Goal: Information Seeking & Learning: Check status

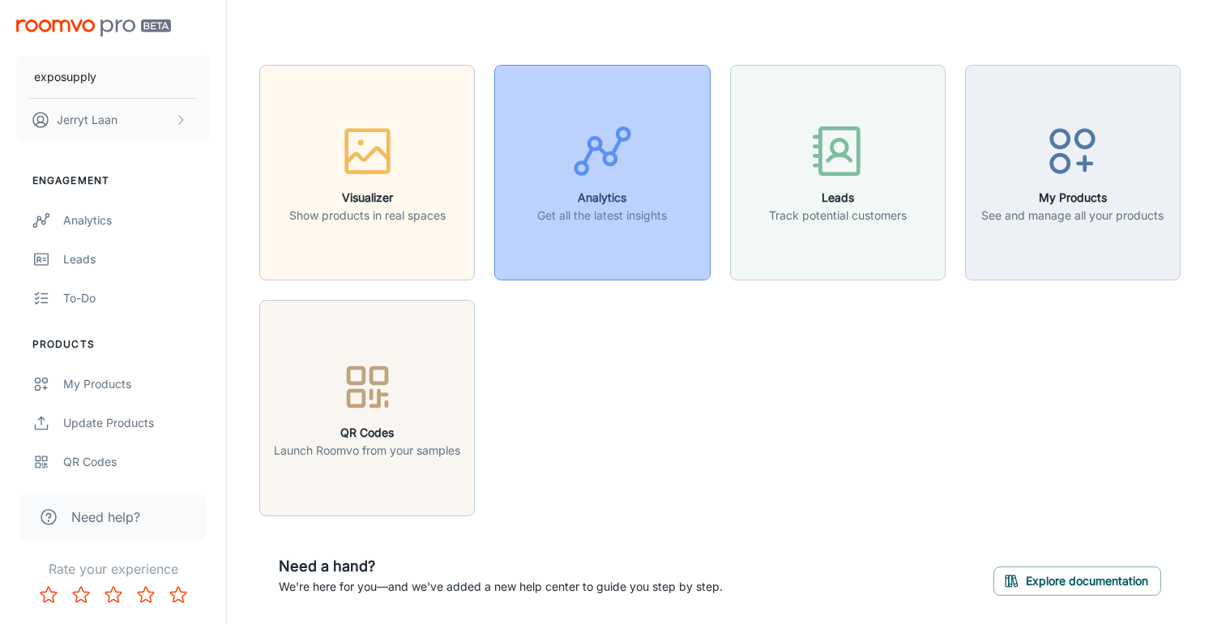
click at [591, 198] on h6 "Analytics" at bounding box center [602, 198] width 130 height 18
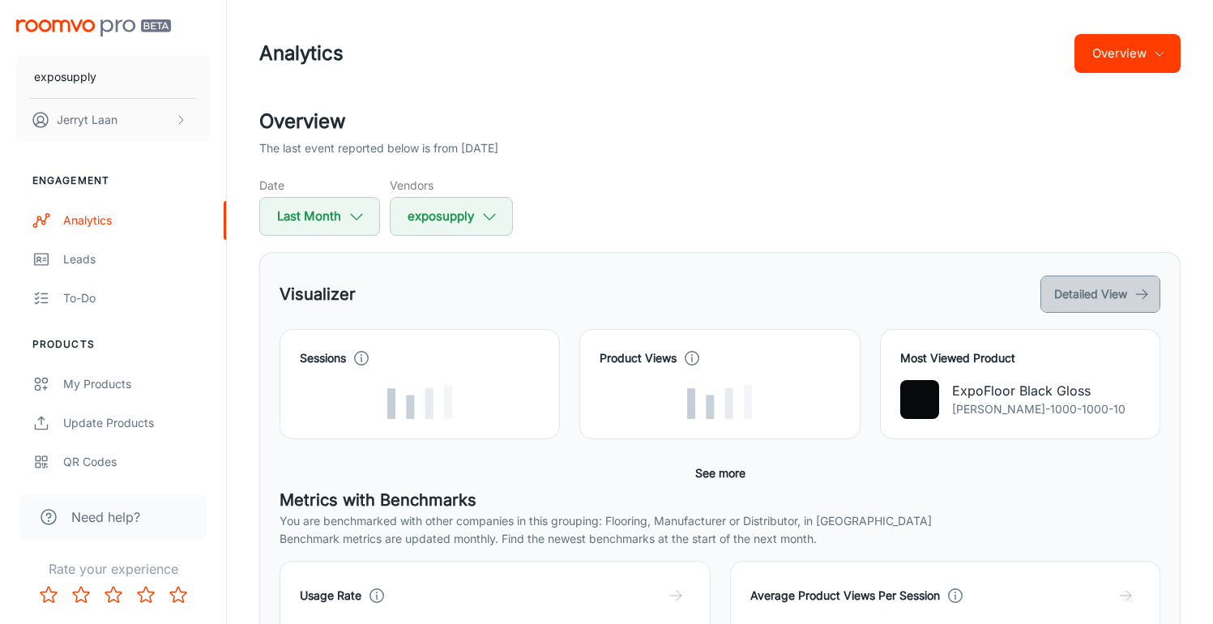
click at [1082, 281] on button "Detailed View" at bounding box center [1100, 293] width 120 height 37
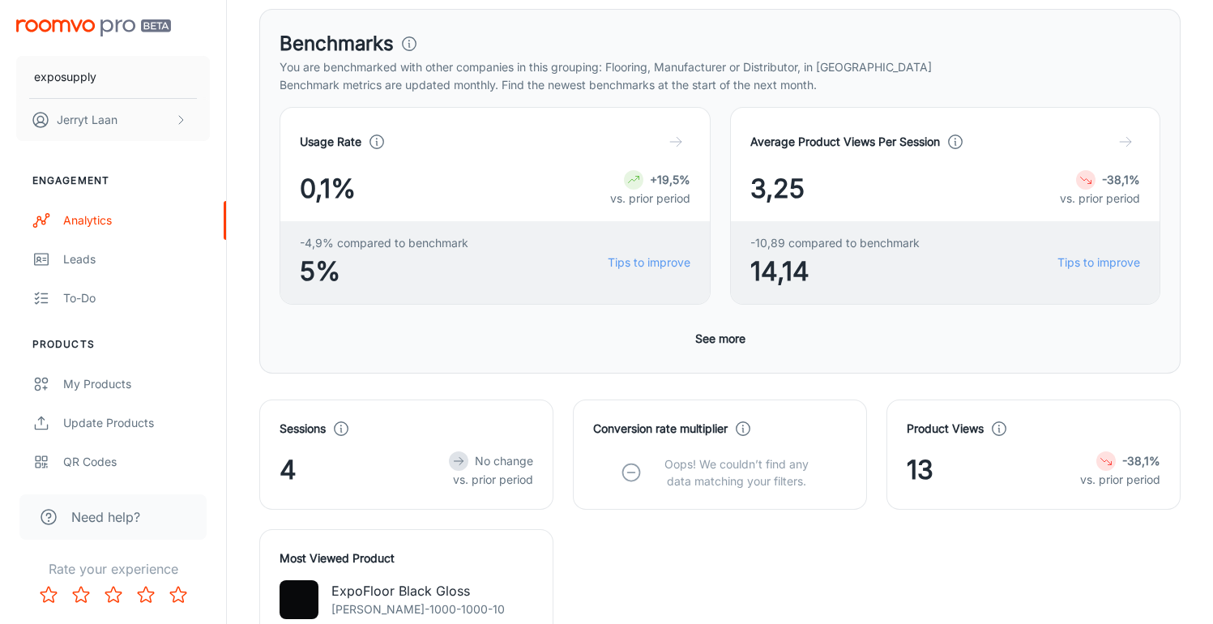
scroll to position [264, 0]
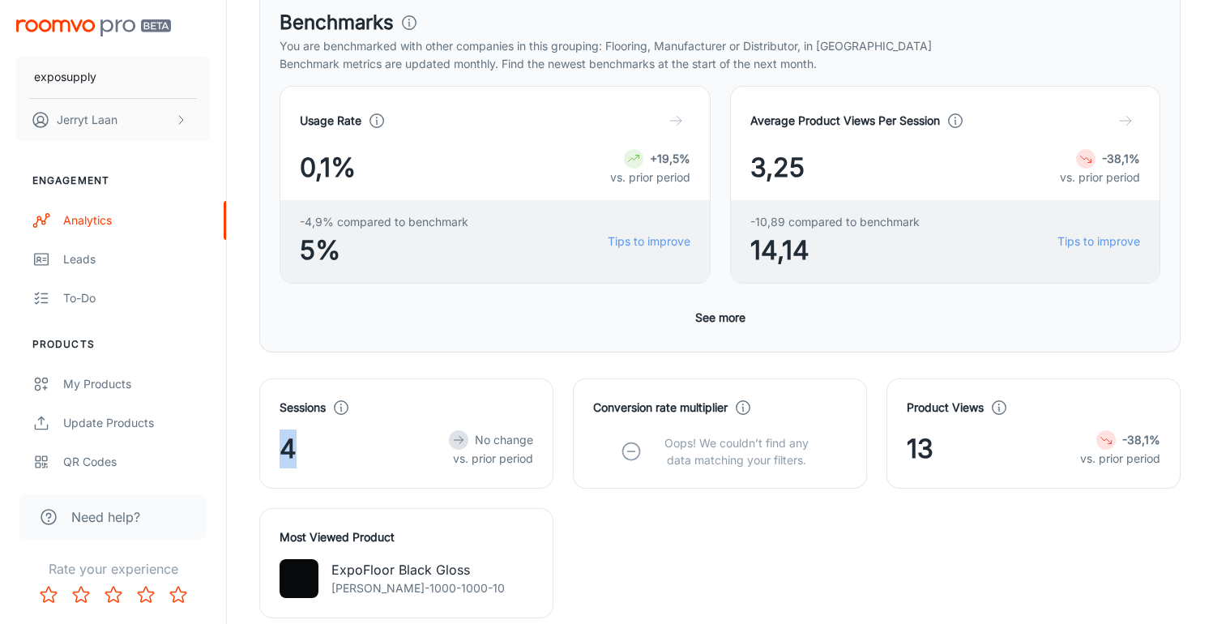
drag, startPoint x: 296, startPoint y: 451, endPoint x: 267, endPoint y: 444, distance: 29.3
click at [268, 445] on div "Sessions 4 No change vs. prior period" at bounding box center [406, 433] width 294 height 110
click at [319, 443] on div "4 No change vs. prior period" at bounding box center [406, 448] width 254 height 39
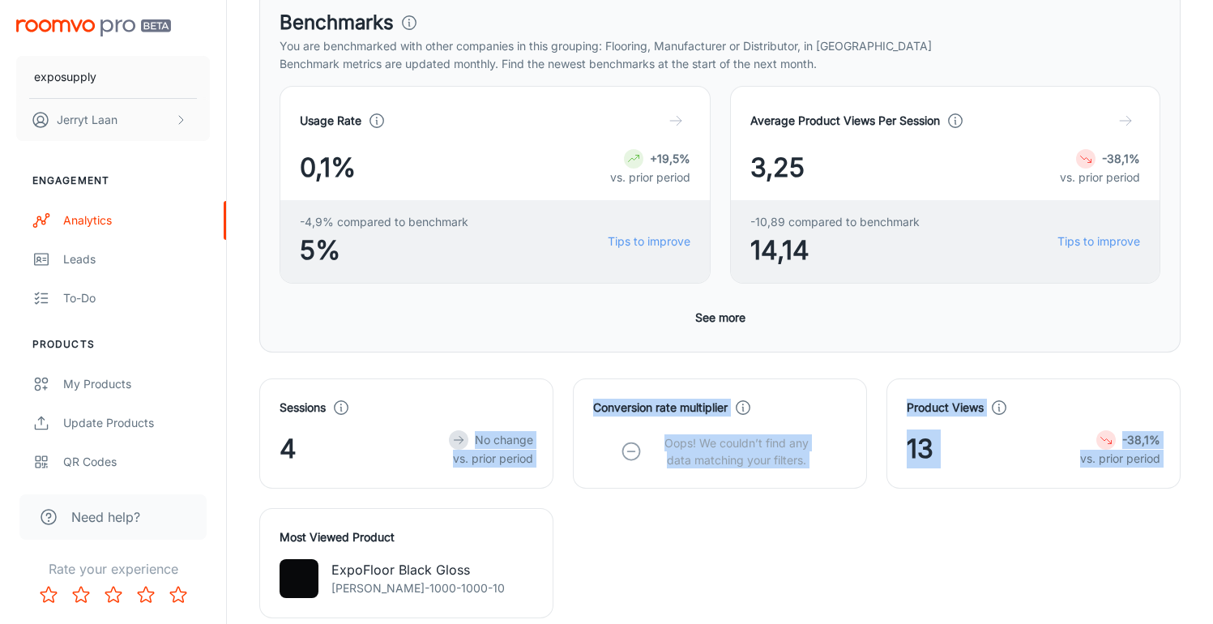
drag, startPoint x: 308, startPoint y: 446, endPoint x: 410, endPoint y: 483, distance: 108.4
click at [407, 486] on div "Sessions 4 No change vs. prior period" at bounding box center [406, 433] width 294 height 110
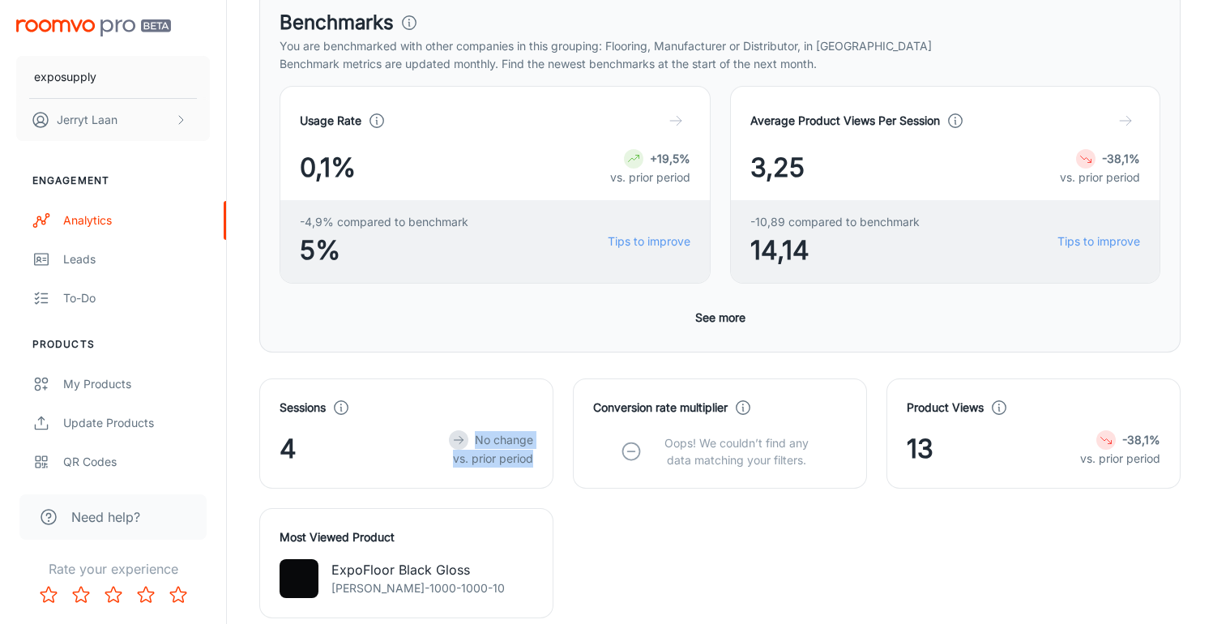
scroll to position [375, 0]
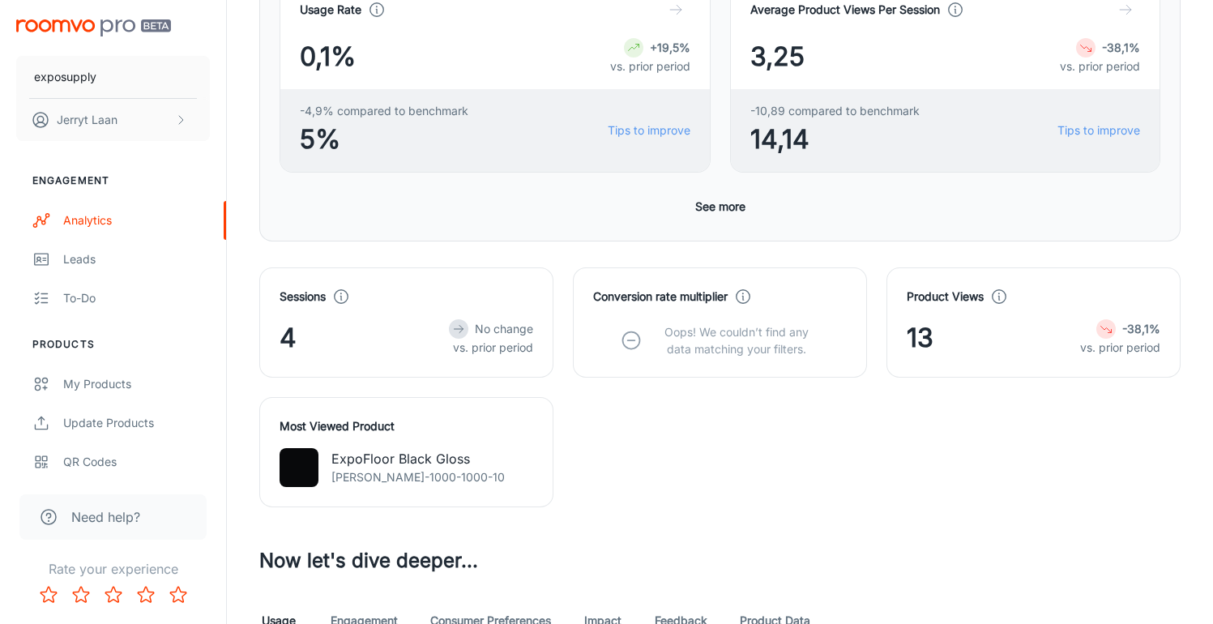
click at [640, 466] on div "Sessions 4 No change vs. prior period Conversion rate multiplier Oops! We could…" at bounding box center [710, 377] width 940 height 259
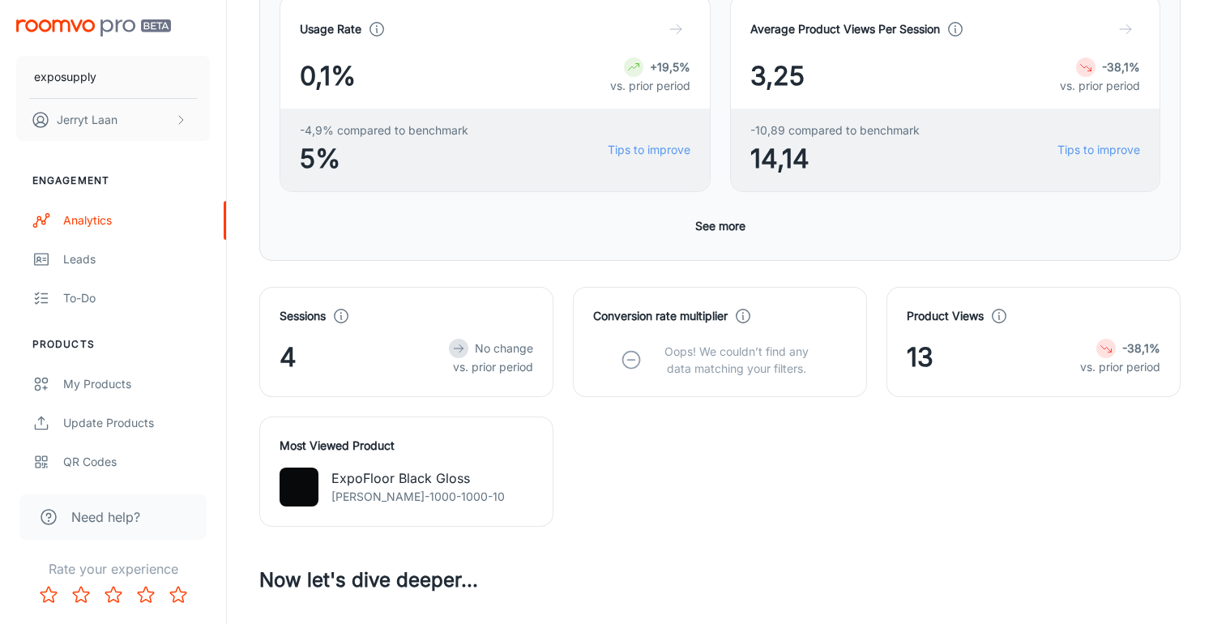
scroll to position [164, 0]
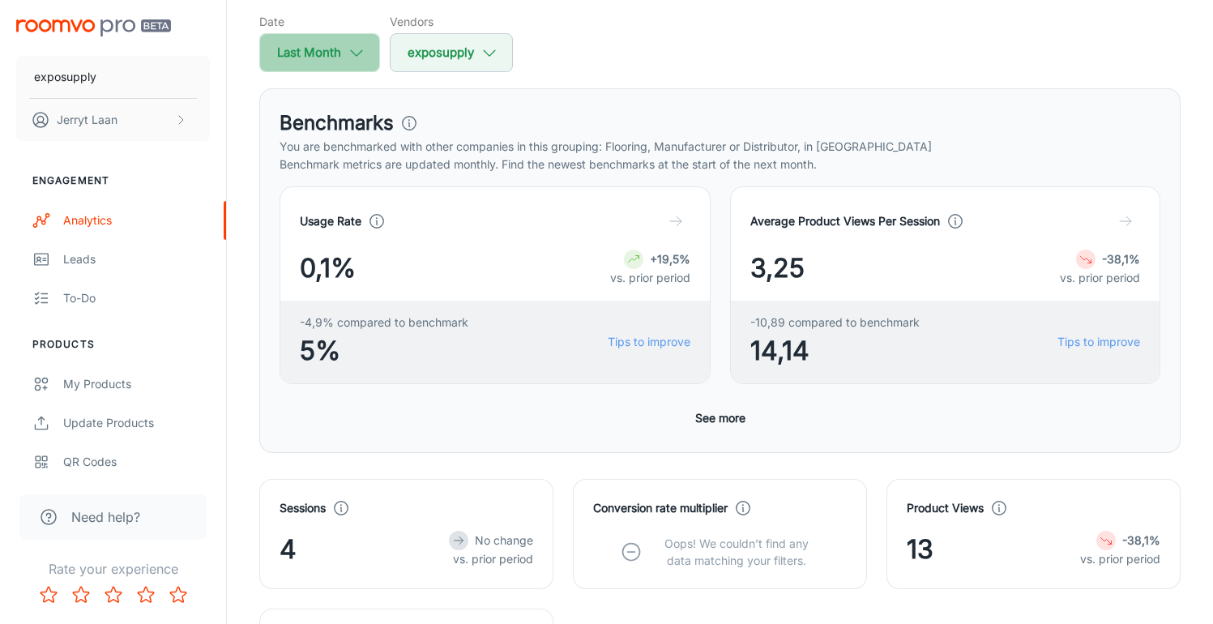
click at [360, 58] on icon "button" at bounding box center [357, 53] width 18 height 18
select select "8"
select select "2025"
select select "8"
select select "2025"
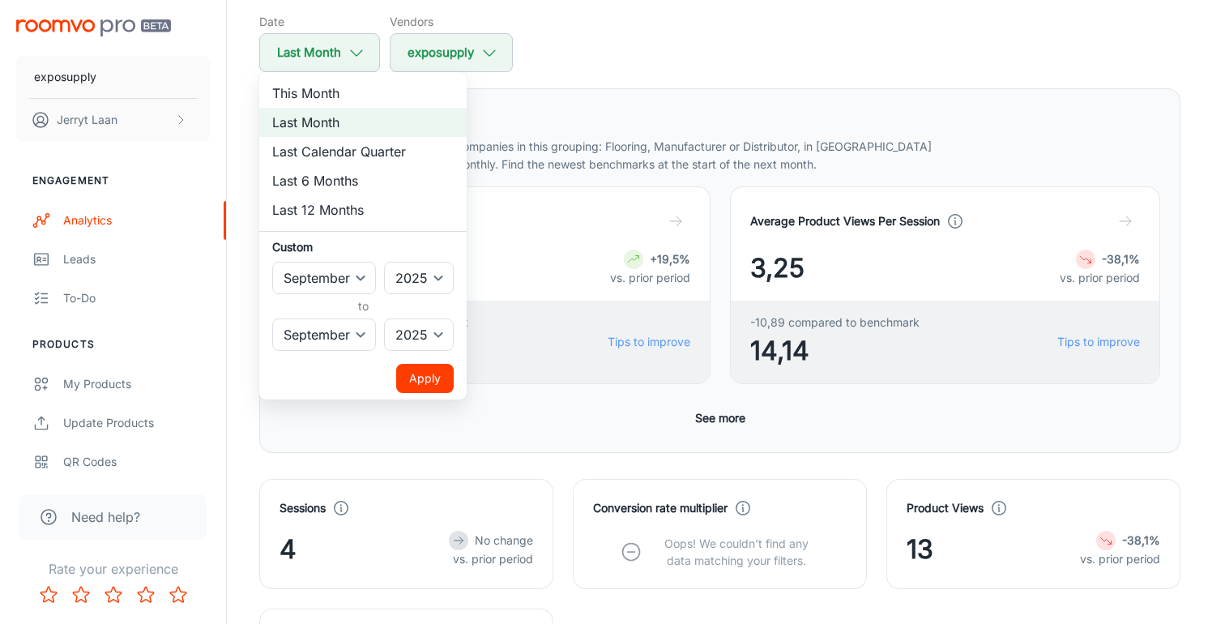
click at [346, 209] on li "Last 12 Months" at bounding box center [362, 209] width 207 height 29
select select "9"
select select "2024"
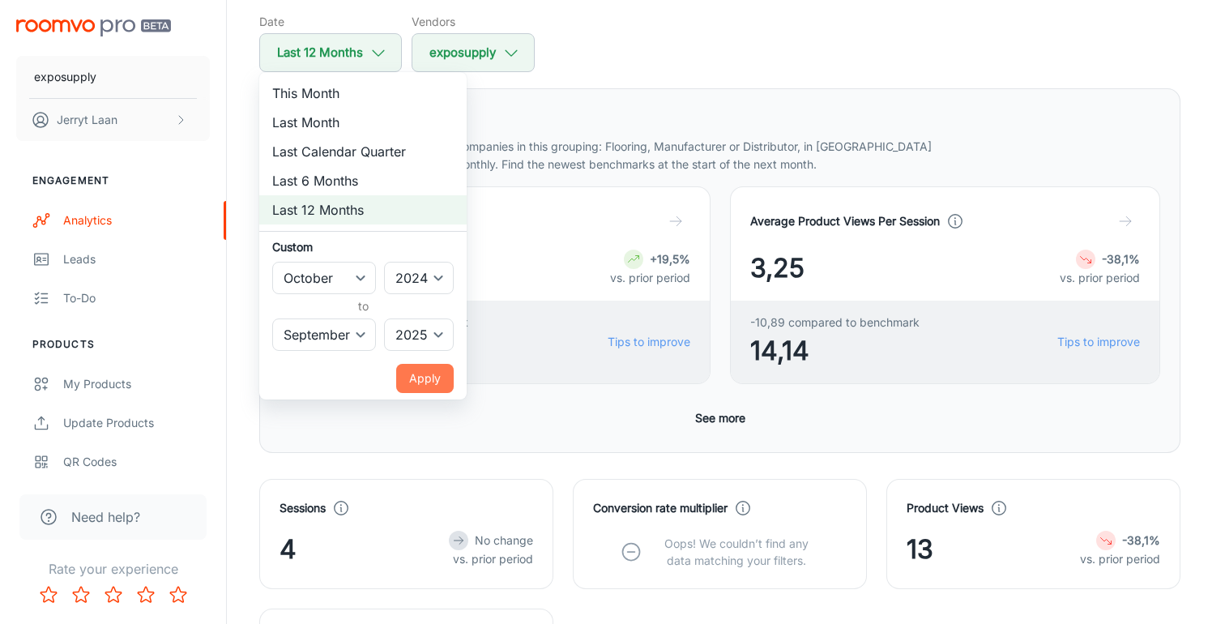
click at [442, 381] on button "Apply" at bounding box center [425, 378] width 58 height 29
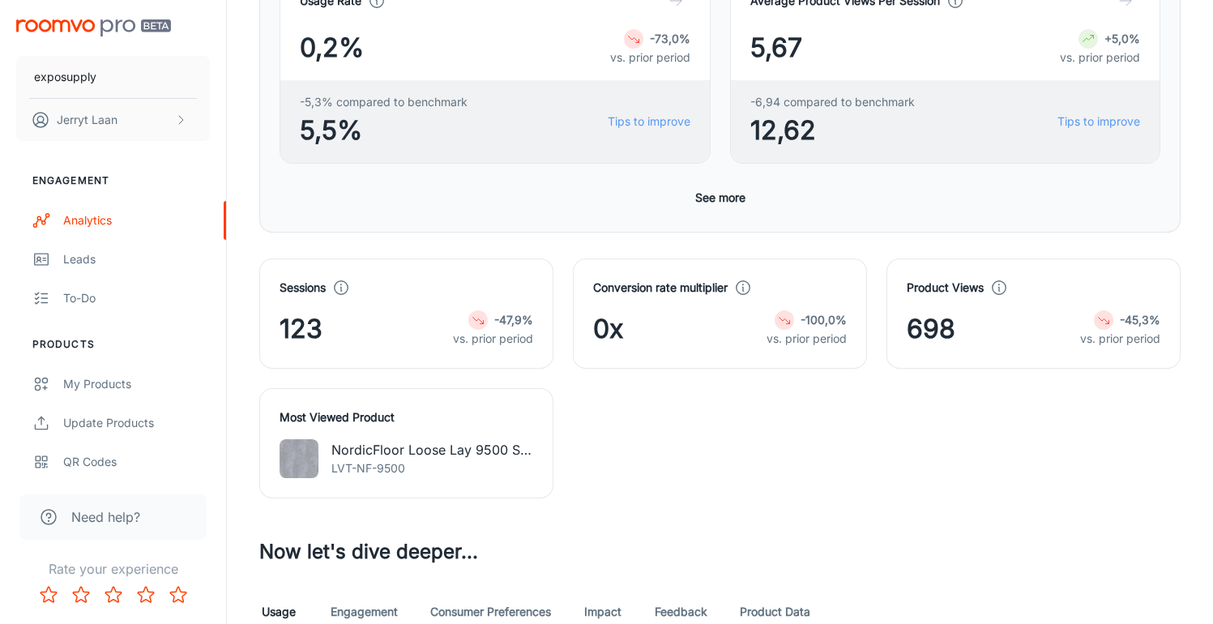
scroll to position [394, 0]
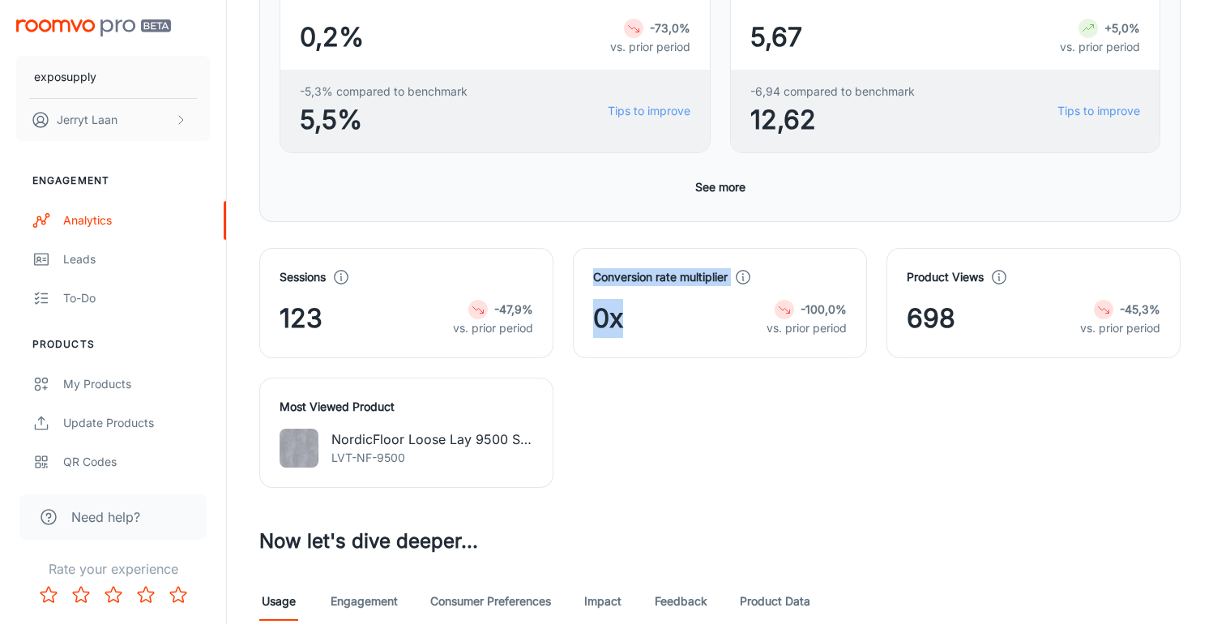
drag, startPoint x: 648, startPoint y: 276, endPoint x: 785, endPoint y: 288, distance: 137.4
click at [785, 288] on div "Conversion rate multiplier 0x -100,0% vs. prior period" at bounding box center [720, 303] width 294 height 110
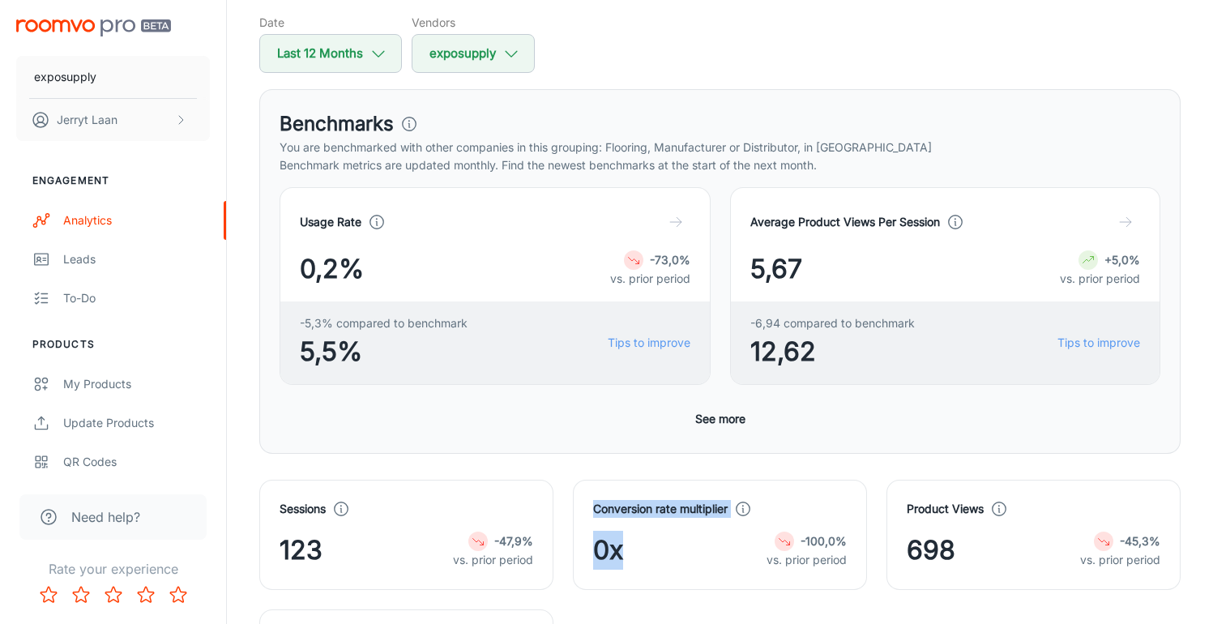
scroll to position [0, 0]
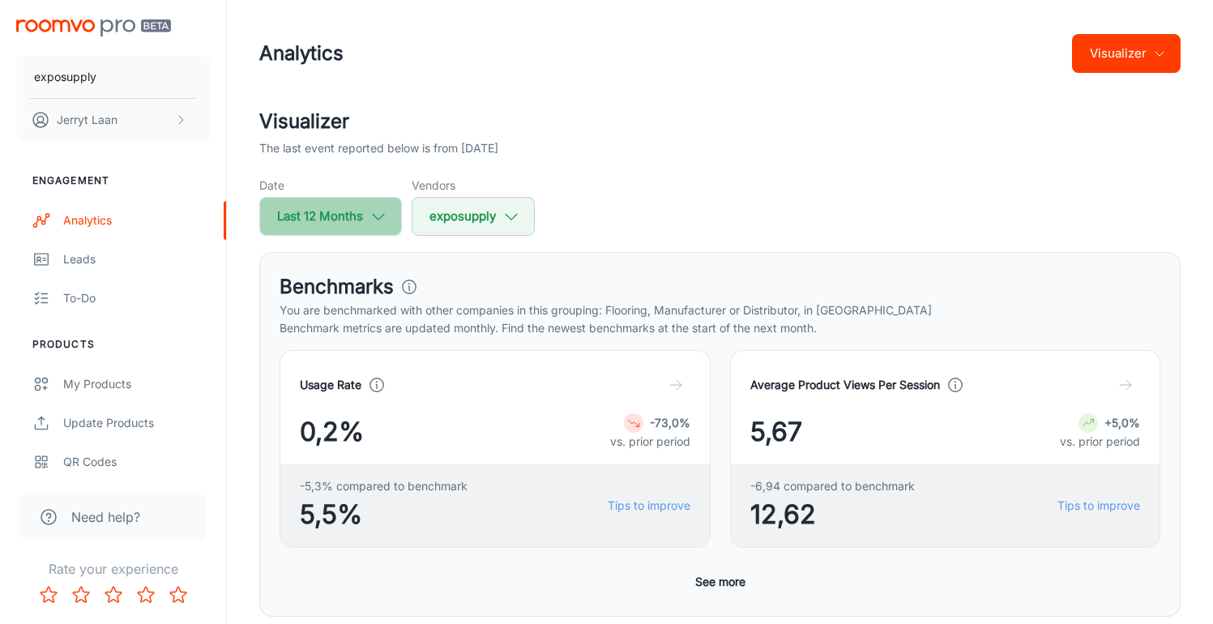
click at [378, 212] on icon "button" at bounding box center [378, 216] width 18 height 18
select select "9"
select select "2024"
select select "8"
select select "2025"
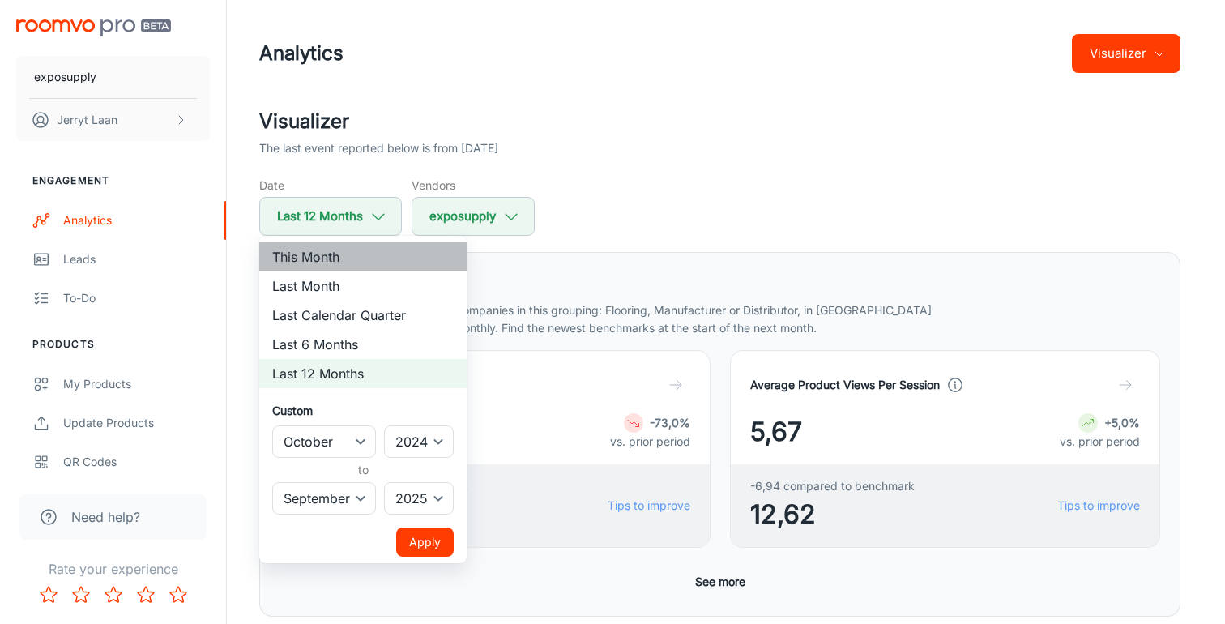
click at [339, 261] on li "This Month" at bounding box center [362, 256] width 207 height 29
select select "2025"
select select "9"
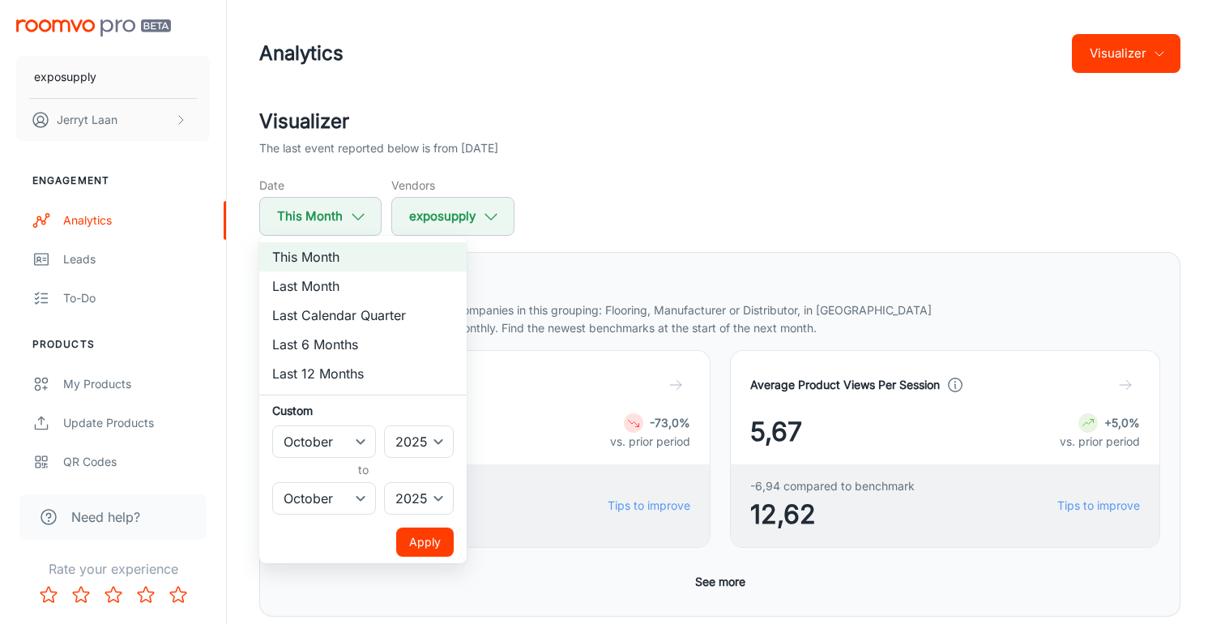
click at [409, 544] on button "Apply" at bounding box center [425, 541] width 58 height 29
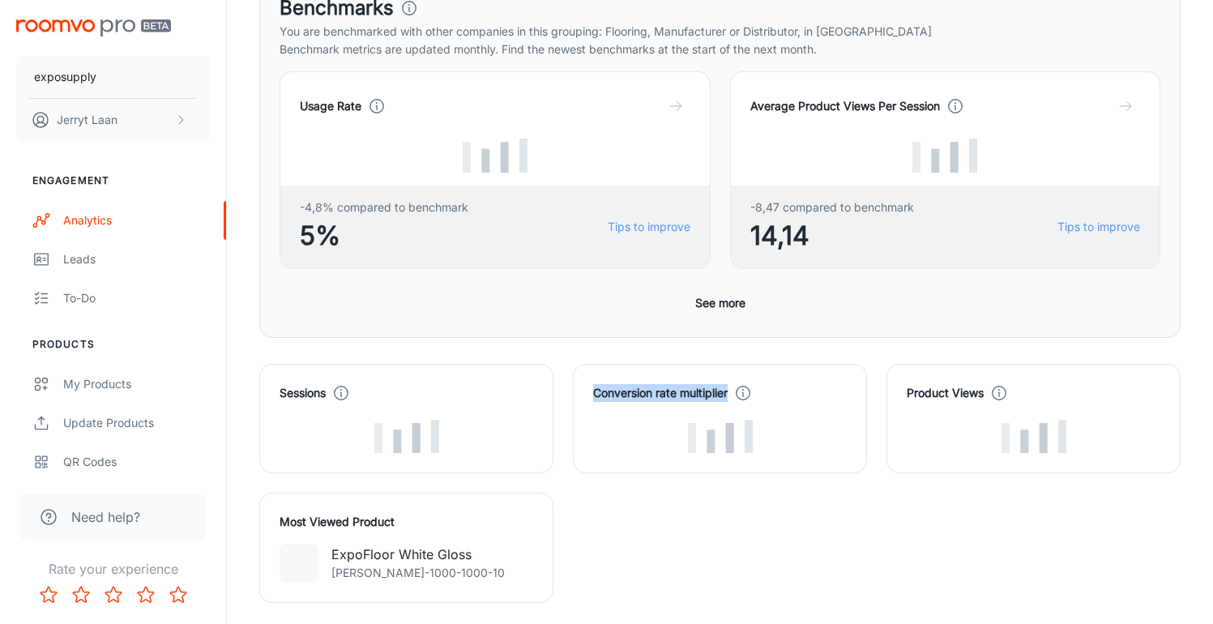
scroll to position [206, 0]
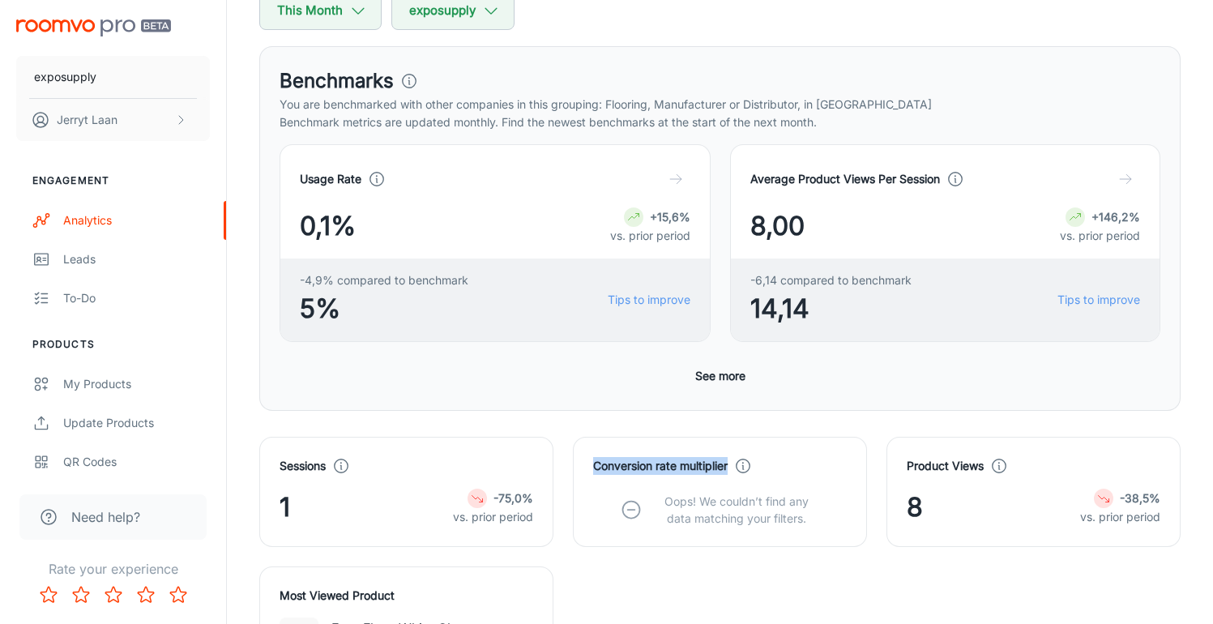
click at [588, 424] on div "Conversion rate multiplier Oops! We couldn’t find any data matching your filter…" at bounding box center [709, 482] width 313 height 130
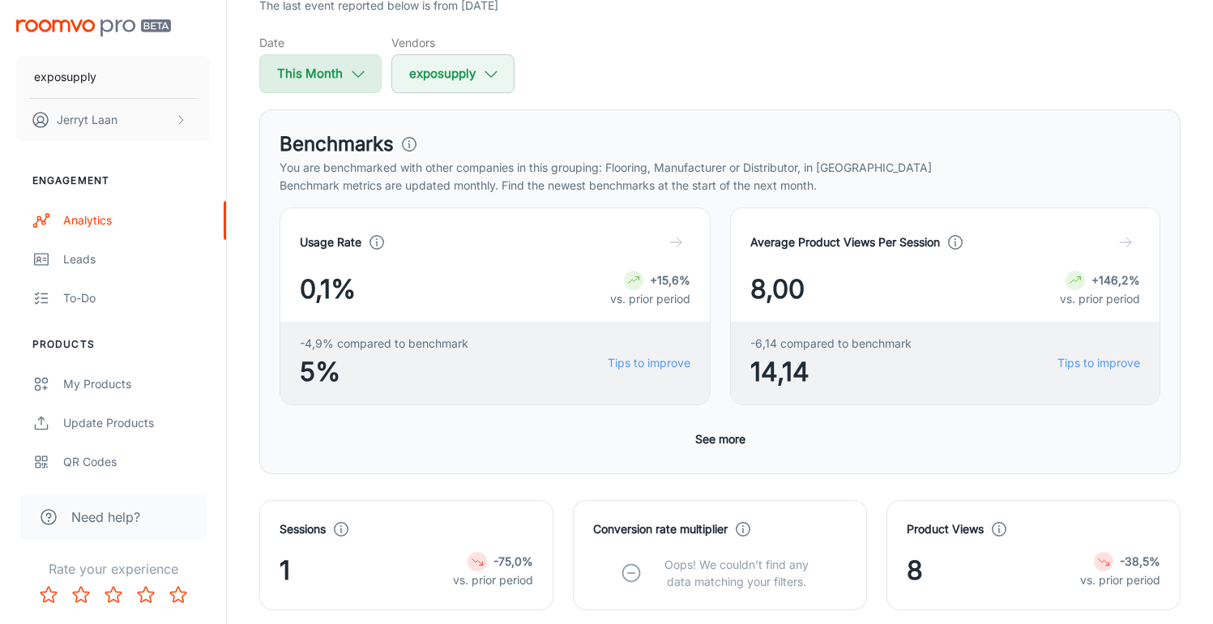
click at [313, 75] on button "This Month" at bounding box center [320, 73] width 122 height 39
select select "9"
select select "2025"
select select "9"
select select "2025"
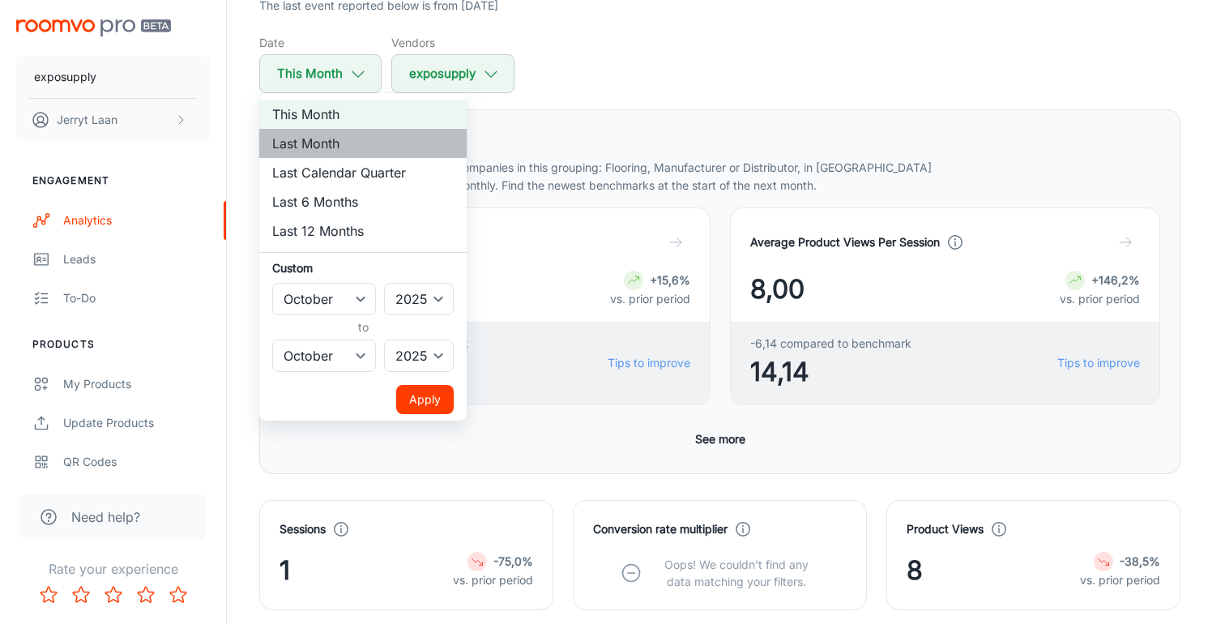
click at [353, 141] on li "Last Month" at bounding box center [362, 143] width 207 height 29
select select "8"
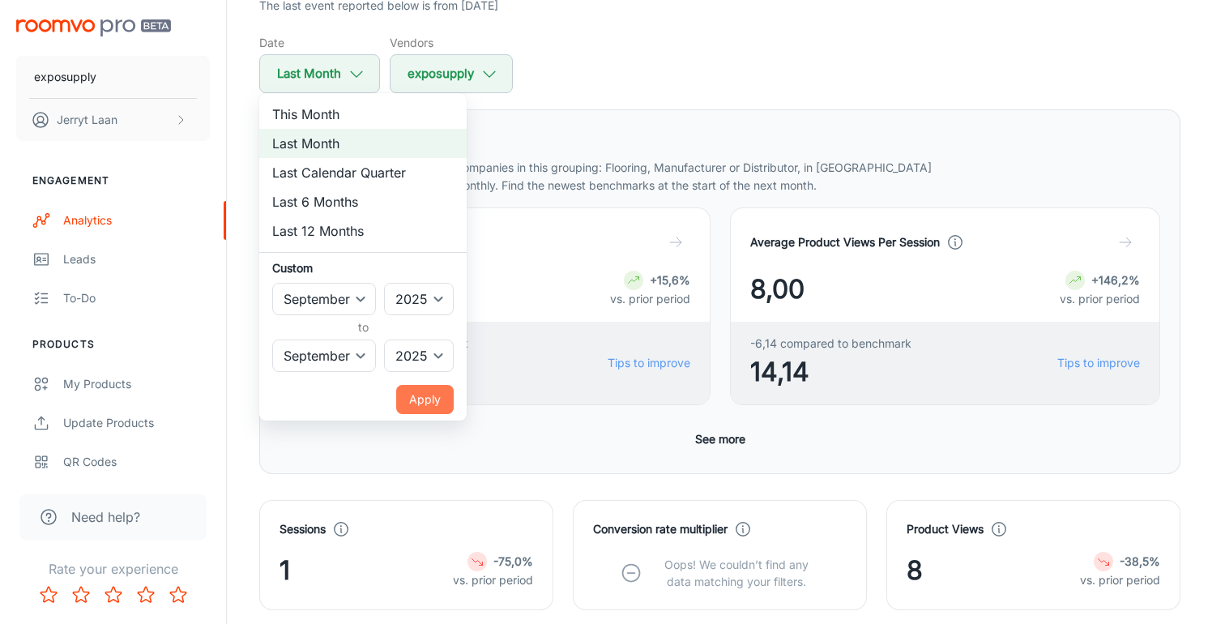
click at [416, 393] on button "Apply" at bounding box center [425, 399] width 58 height 29
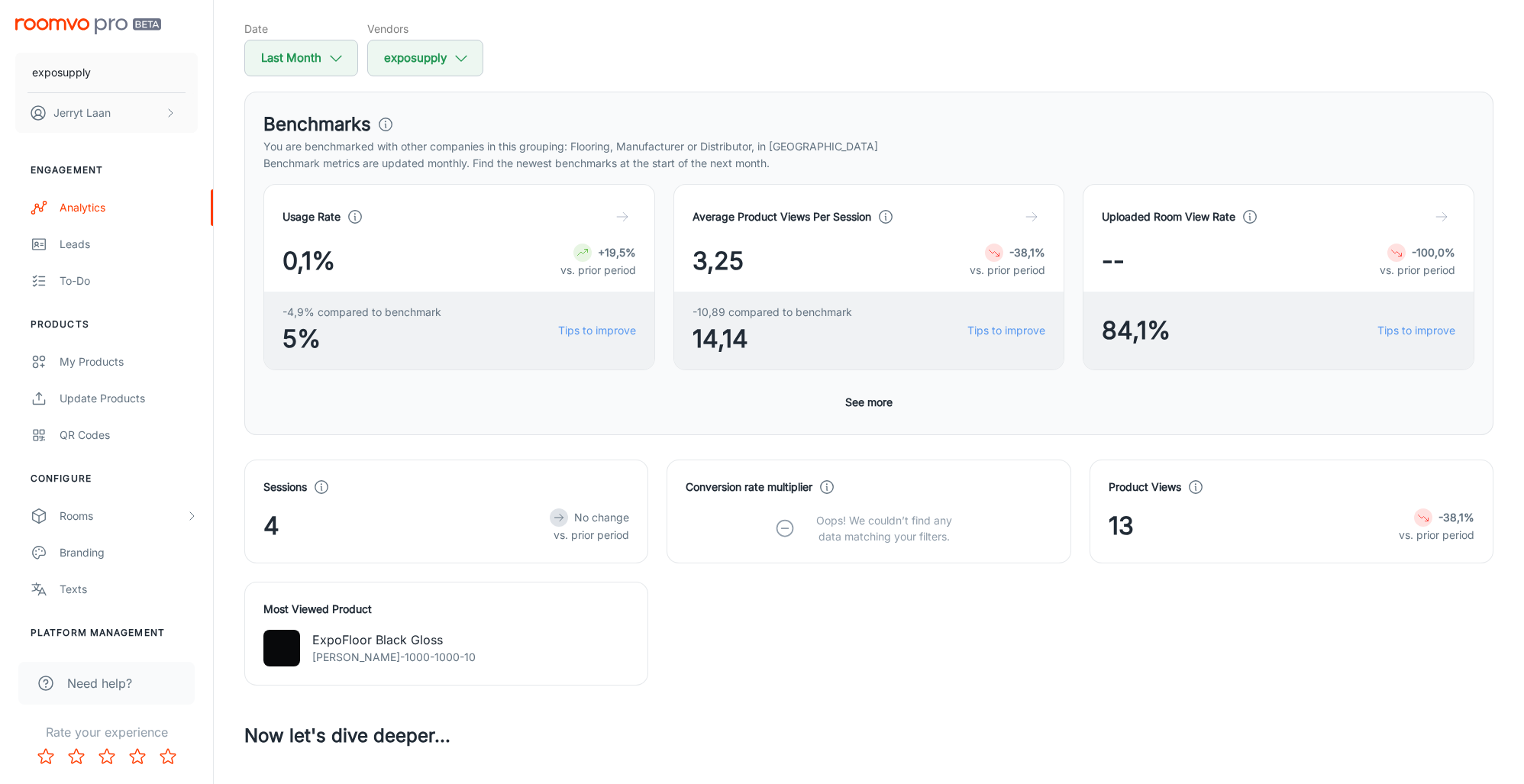
scroll to position [66, 0]
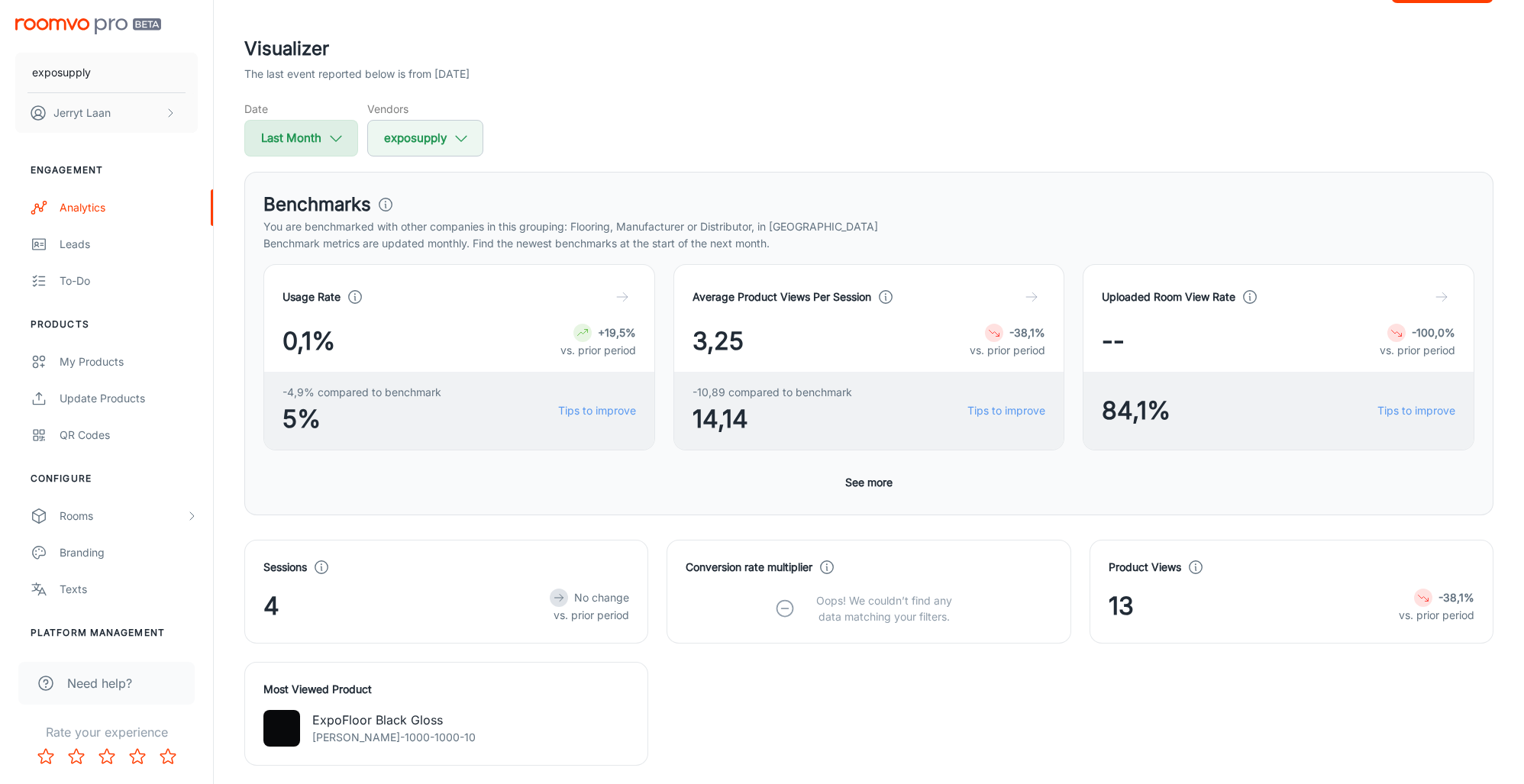
click at [292, 139] on button "Last Month" at bounding box center [301, 138] width 114 height 37
select select "8"
select select "2025"
select select "8"
select select "2025"
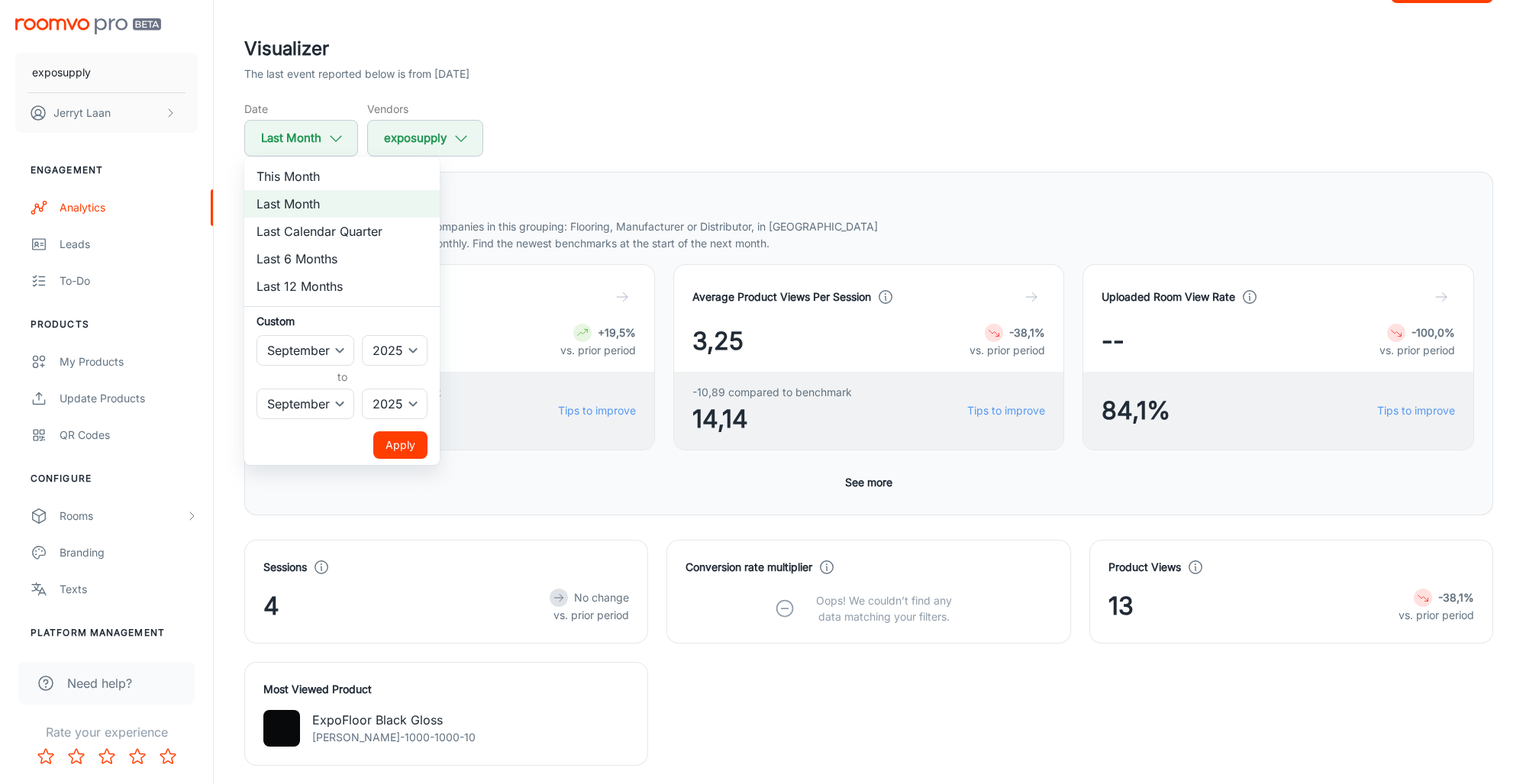
click at [309, 262] on li "Last 6 Months" at bounding box center [341, 258] width 195 height 27
select select "3"
click at [387, 449] on button "Apply" at bounding box center [401, 445] width 55 height 27
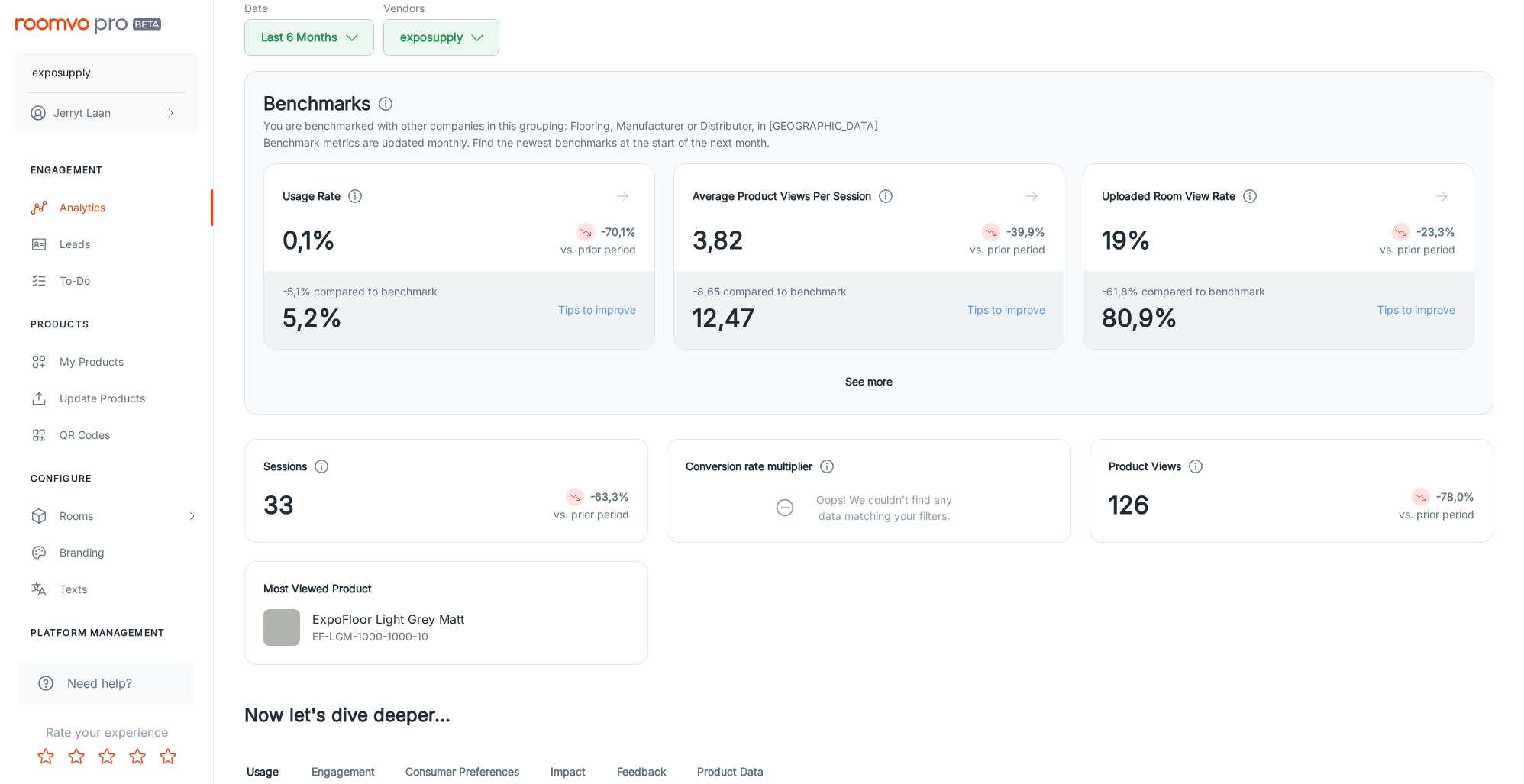
scroll to position [0, 0]
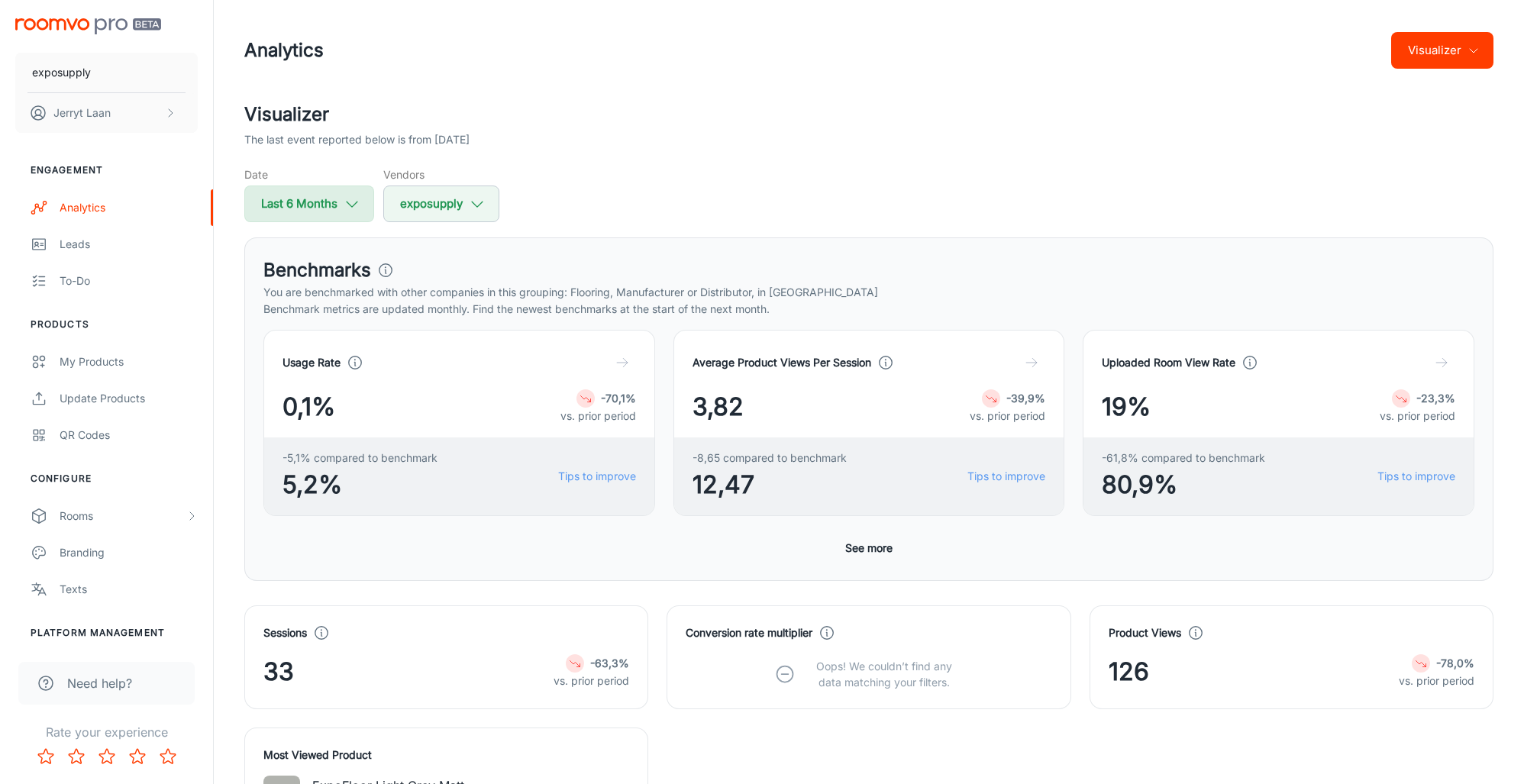
click at [298, 203] on button "Last 6 Months" at bounding box center [309, 204] width 130 height 37
select select "3"
select select "2025"
select select "8"
select select "2025"
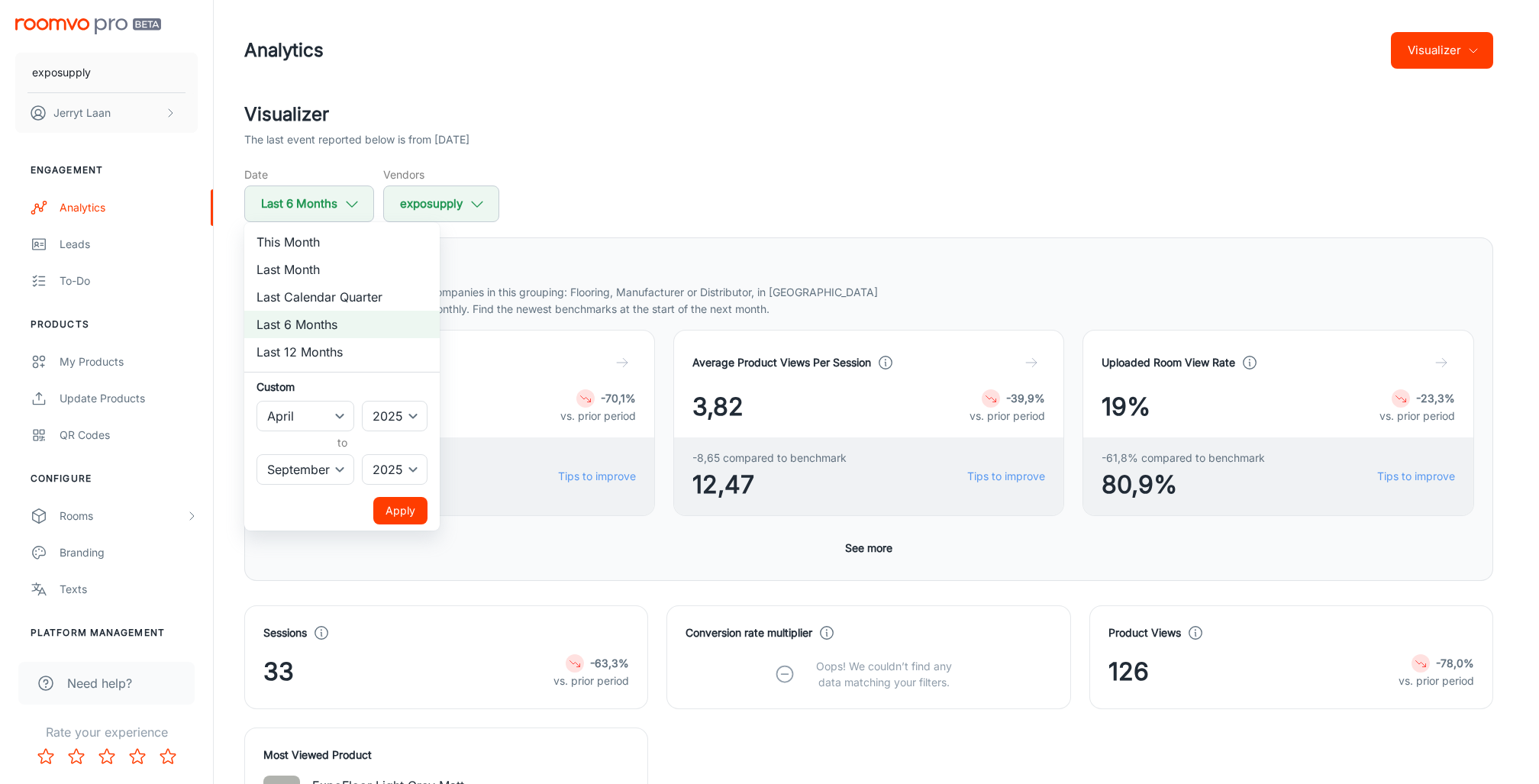
click at [298, 204] on div at bounding box center [769, 392] width 1539 height 784
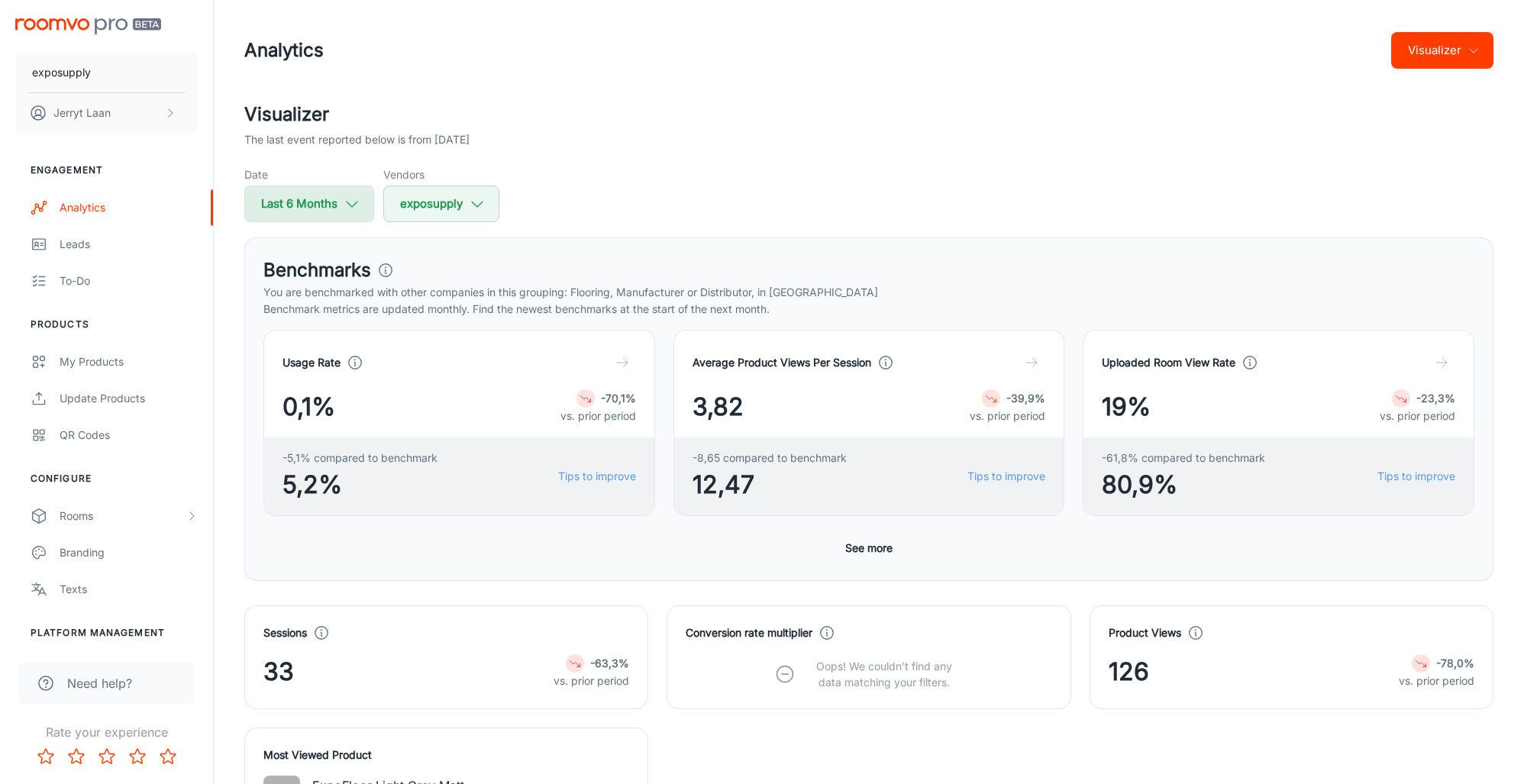
click at [329, 188] on button "Last 6 Months" at bounding box center [309, 204] width 130 height 37
select select "3"
select select "2025"
select select "8"
select select "2025"
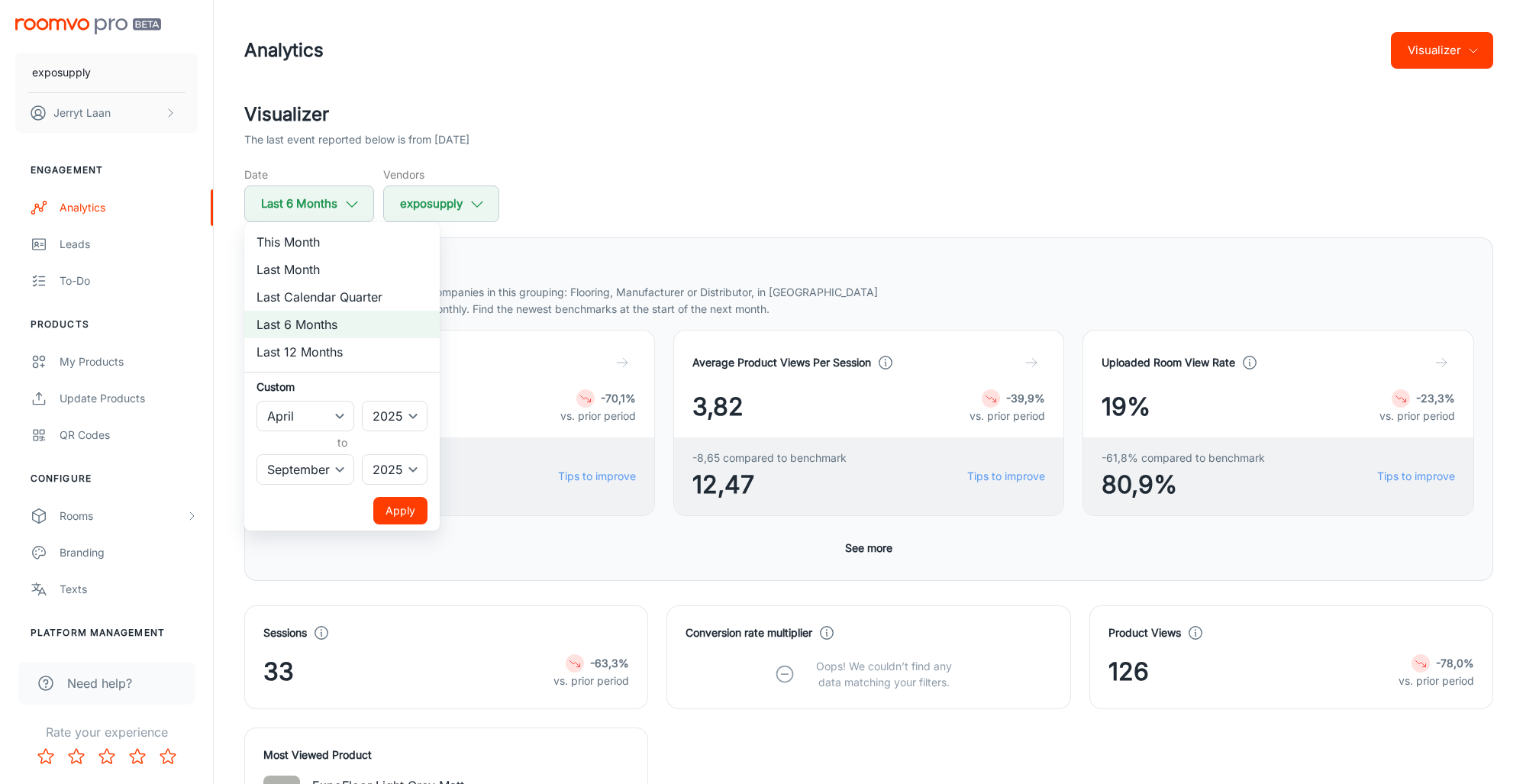
click at [328, 348] on li "Last 12 Months" at bounding box center [341, 351] width 195 height 27
select select "9"
select select "2024"
click at [386, 504] on button "Apply" at bounding box center [401, 510] width 55 height 27
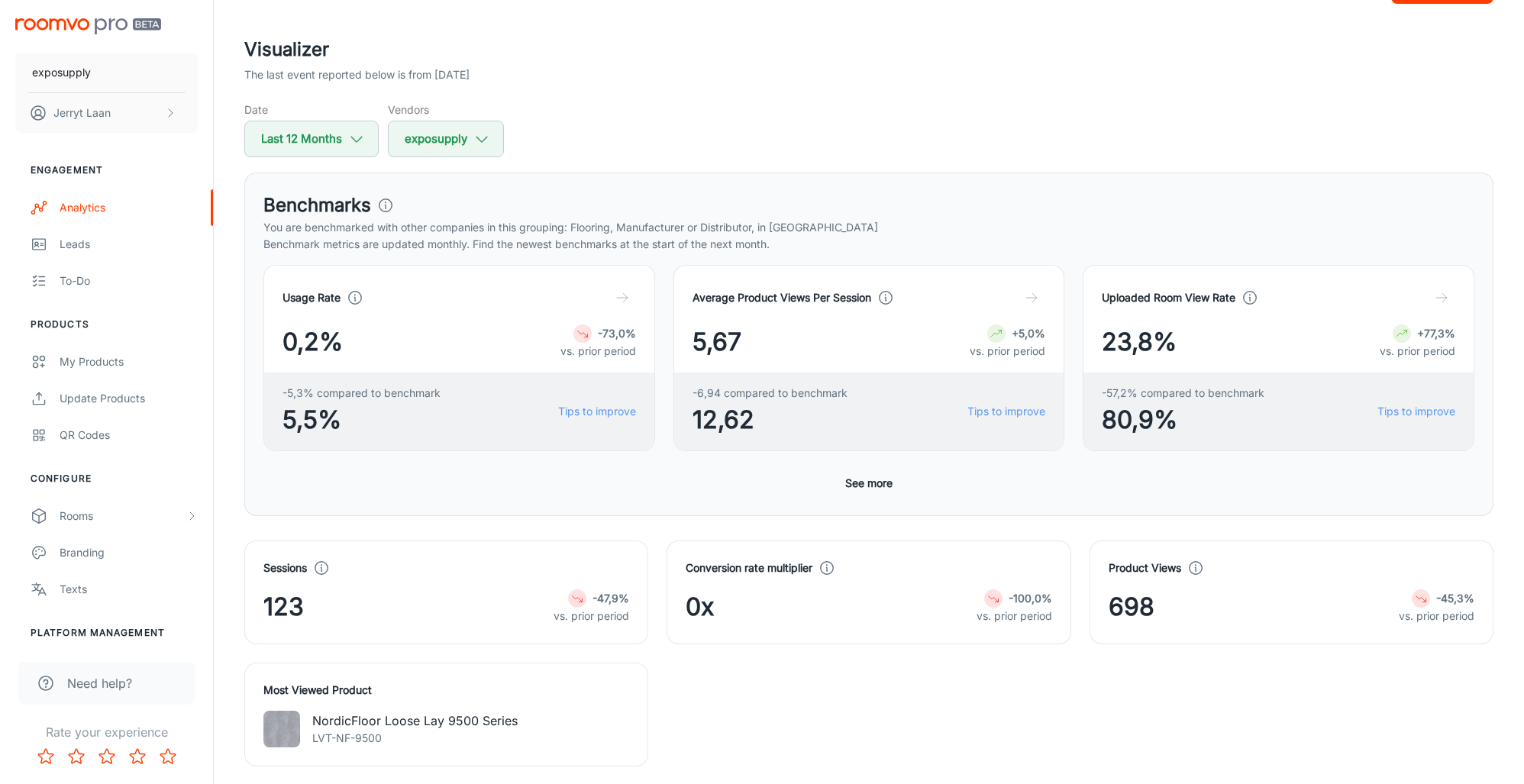
scroll to position [78, 0]
